Goal: Information Seeking & Learning: Learn about a topic

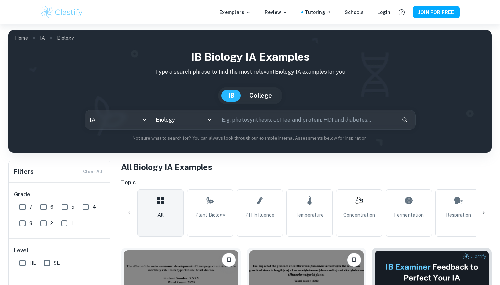
scroll to position [73, 0]
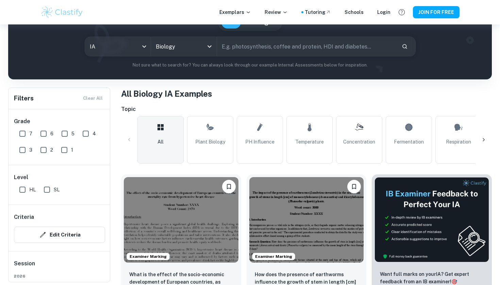
click at [483, 141] on icon at bounding box center [483, 139] width 2 height 3
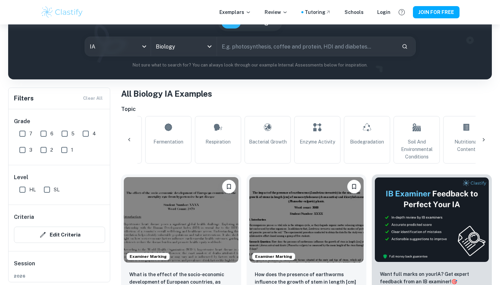
scroll to position [0, 319]
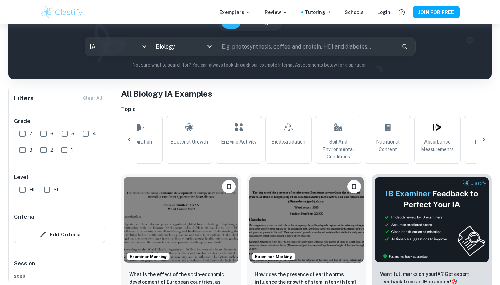
click at [483, 142] on icon at bounding box center [483, 140] width 7 height 7
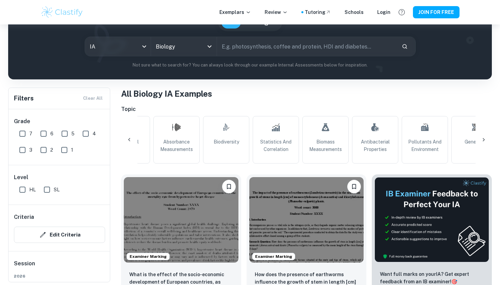
scroll to position [0, 602]
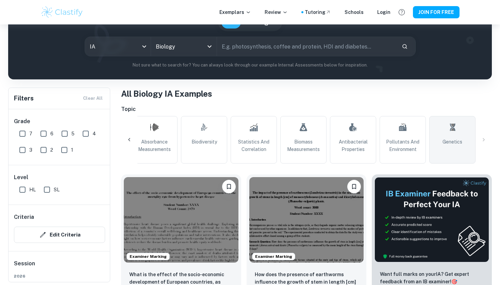
click at [454, 129] on icon at bounding box center [452, 127] width 5 height 7
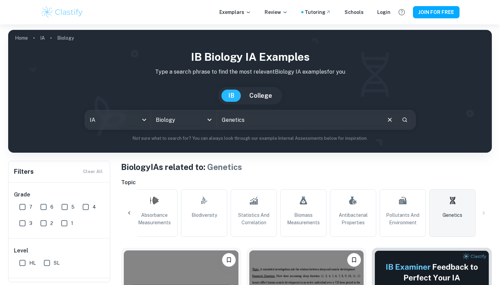
click at [129, 210] on div at bounding box center [129, 213] width 16 height 16
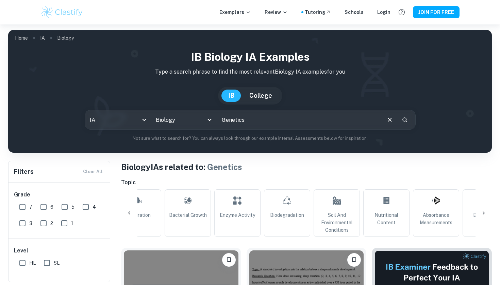
scroll to position [0, 283]
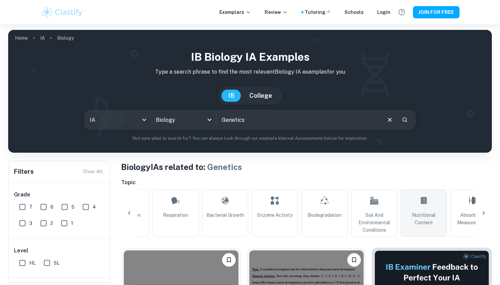
click at [419, 206] on icon at bounding box center [423, 201] width 8 height 16
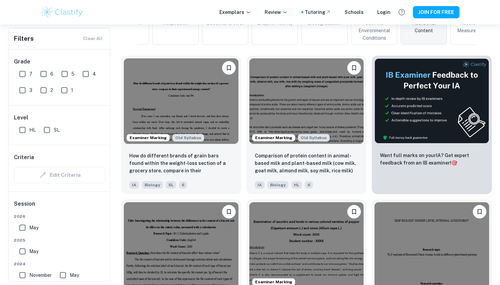
scroll to position [193, 0]
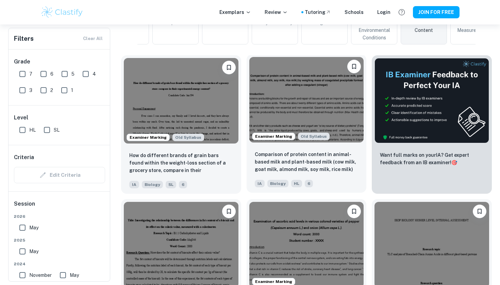
click at [306, 114] on img at bounding box center [306, 100] width 115 height 86
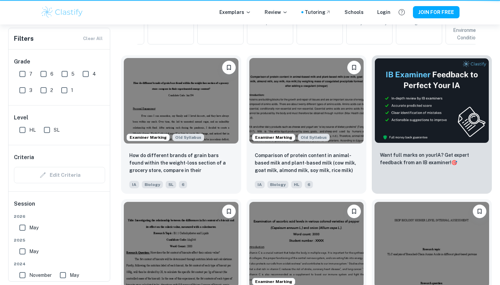
scroll to position [0, 222]
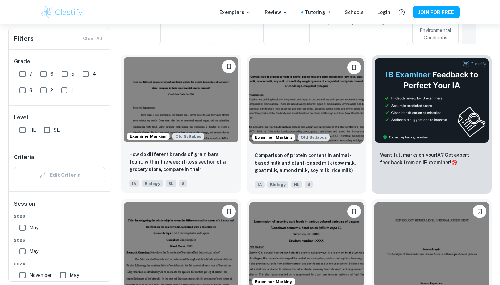
click at [178, 95] on img at bounding box center [181, 100] width 115 height 86
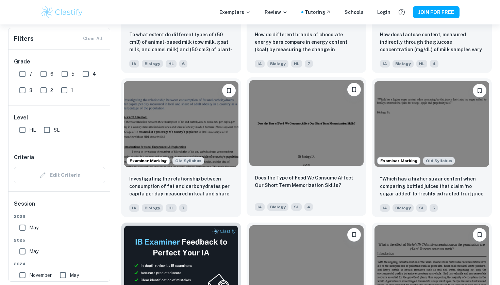
scroll to position [889, 0]
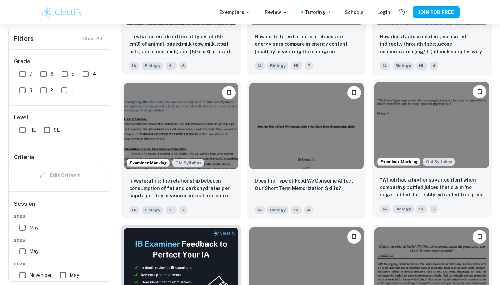
click at [411, 125] on img at bounding box center [431, 125] width 115 height 86
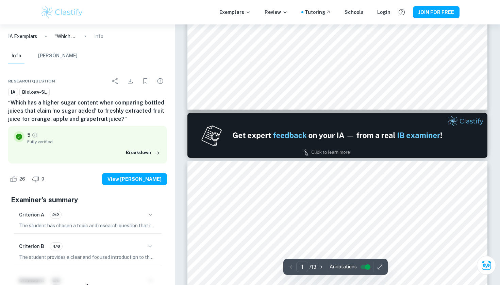
type input "2"
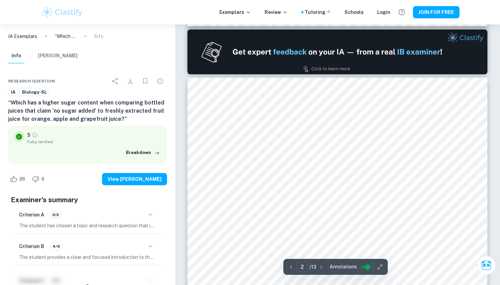
scroll to position [396, 0]
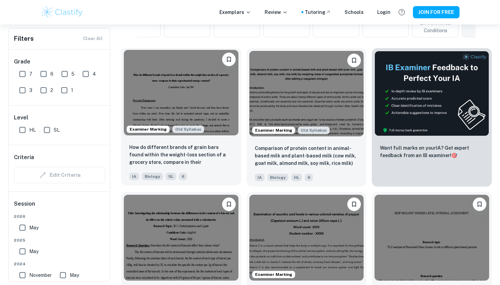
scroll to position [198, 0]
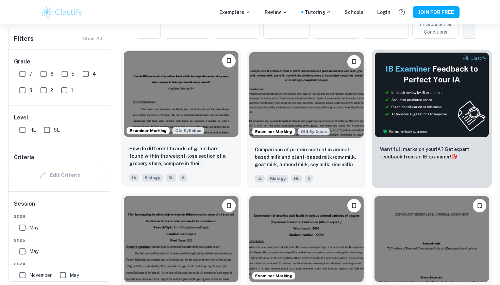
click at [168, 88] on img at bounding box center [181, 94] width 115 height 86
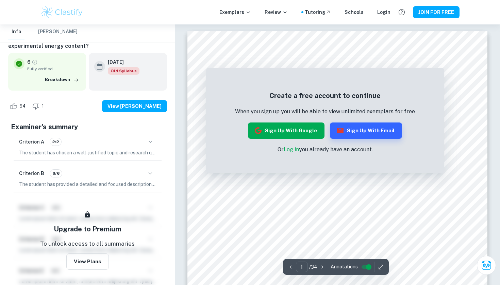
click at [304, 131] on button "Sign up with Google" at bounding box center [286, 131] width 76 height 16
